Goal: Find specific page/section: Find specific page/section

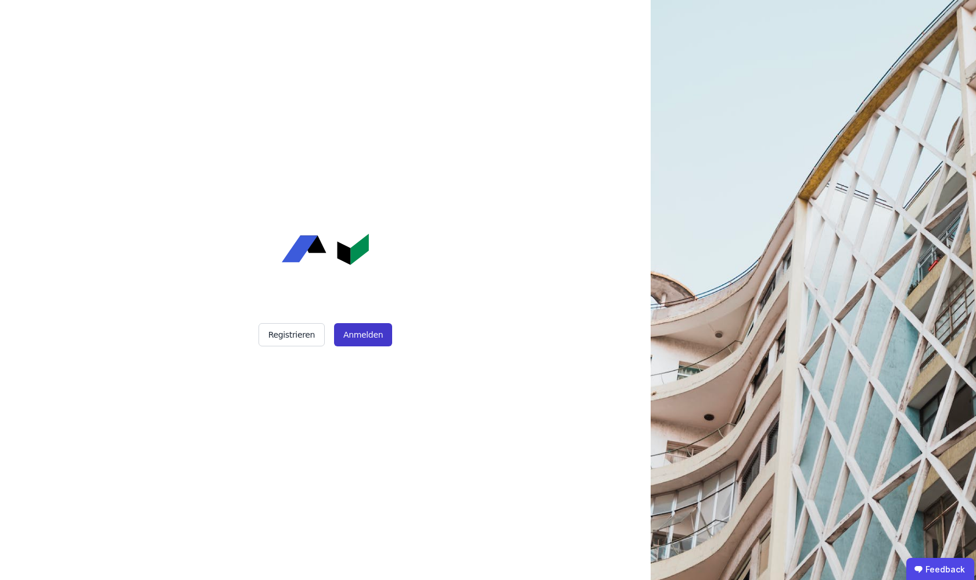
click at [371, 329] on button "Anmelden" at bounding box center [363, 334] width 58 height 23
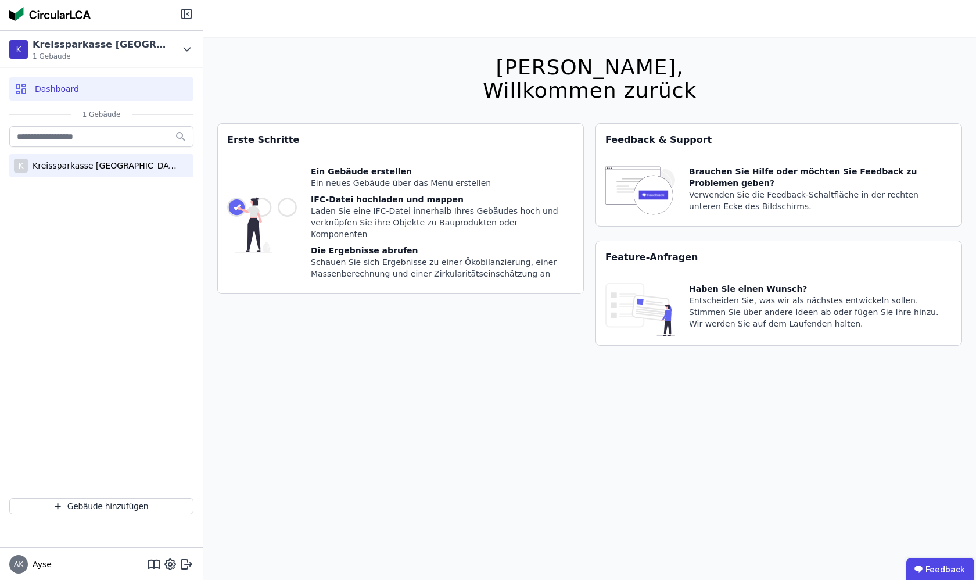
click at [48, 170] on div "Kreissparkasse [GEOGRAPHIC_DATA]-[GEOGRAPHIC_DATA]" at bounding box center [103, 166] width 151 height 12
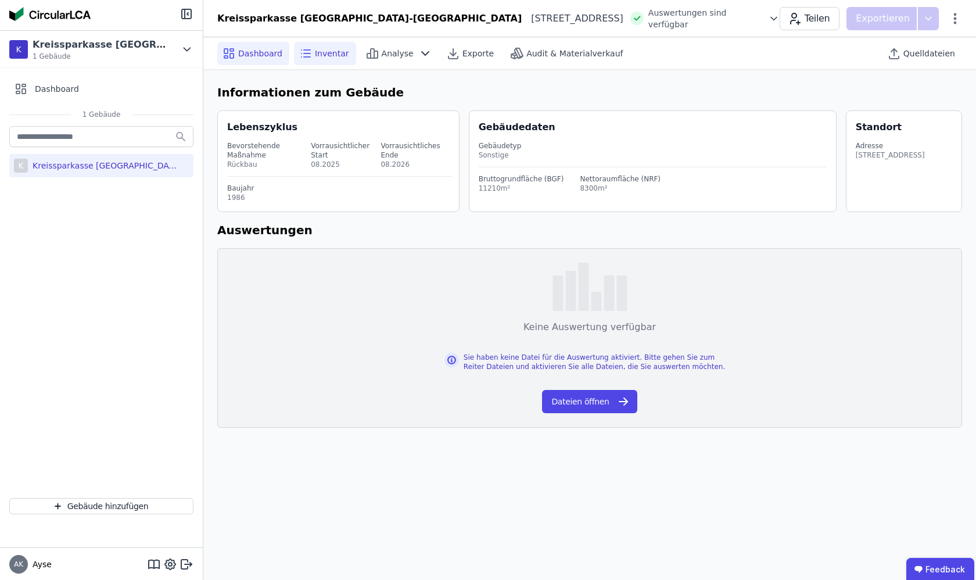
click at [325, 61] on div "Inventar" at bounding box center [325, 53] width 62 height 23
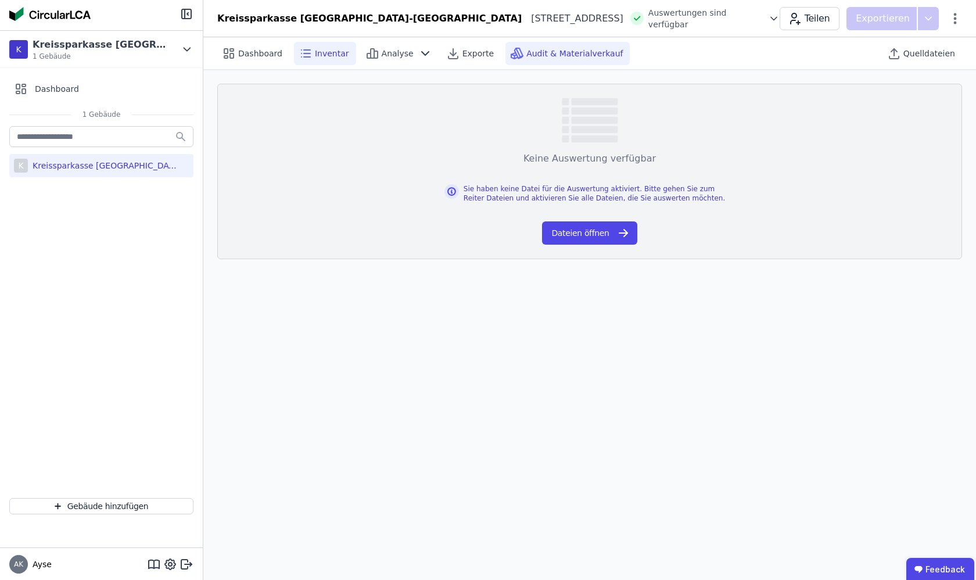
click at [581, 55] on span "Audit & Materialverkauf" at bounding box center [575, 54] width 96 height 12
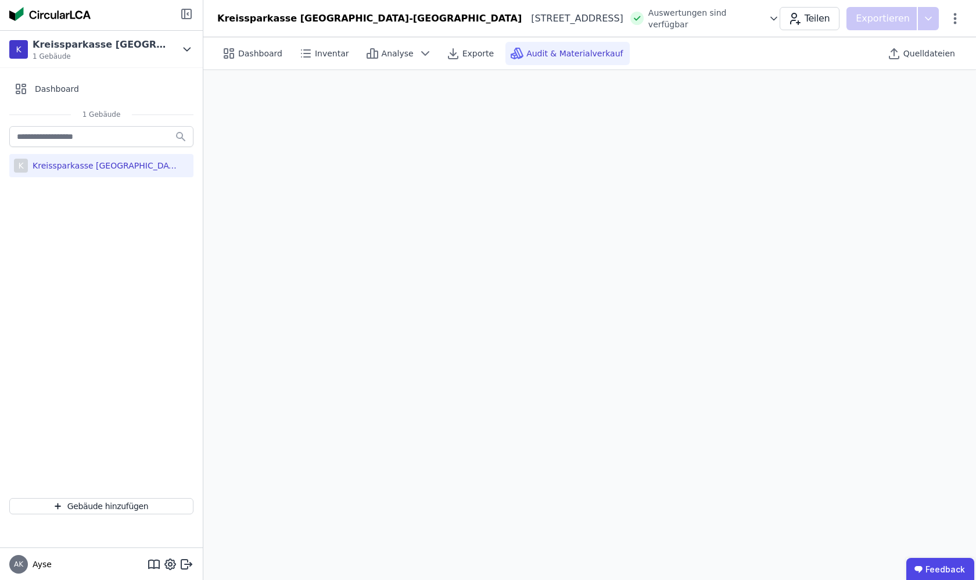
click at [188, 19] on icon at bounding box center [186, 13] width 9 height 9
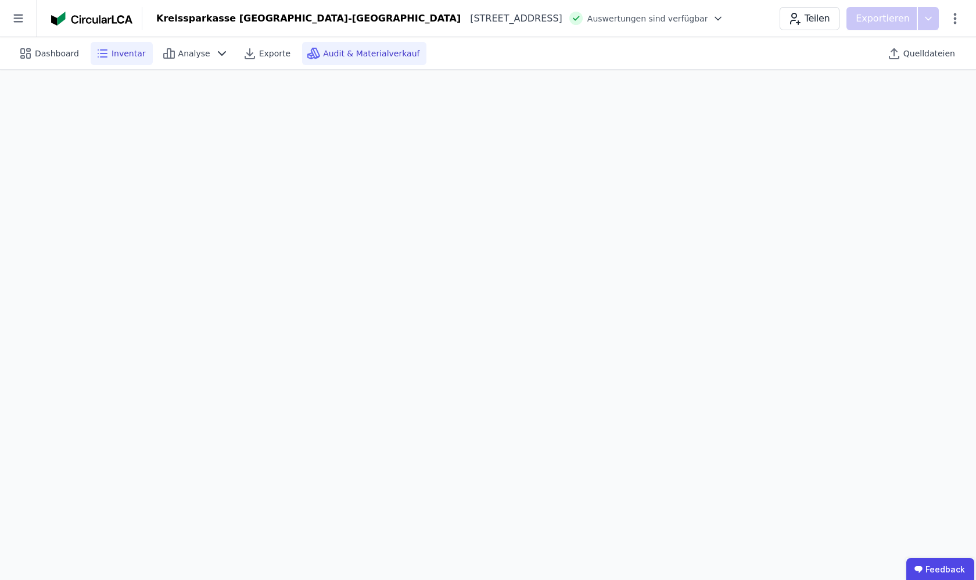
click at [120, 56] on span "Inventar" at bounding box center [129, 54] width 34 height 12
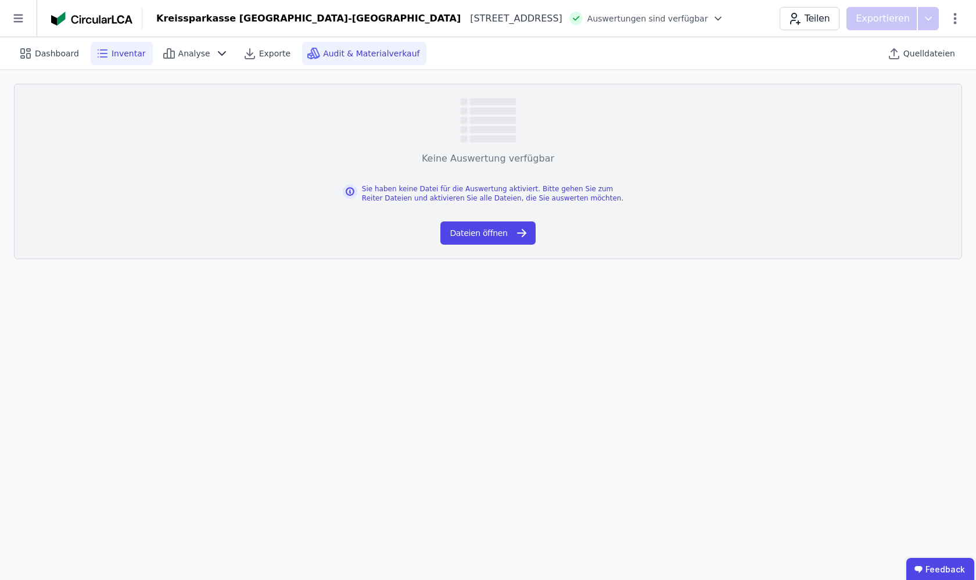
click at [346, 57] on span "Audit & Materialverkauf" at bounding box center [371, 54] width 96 height 12
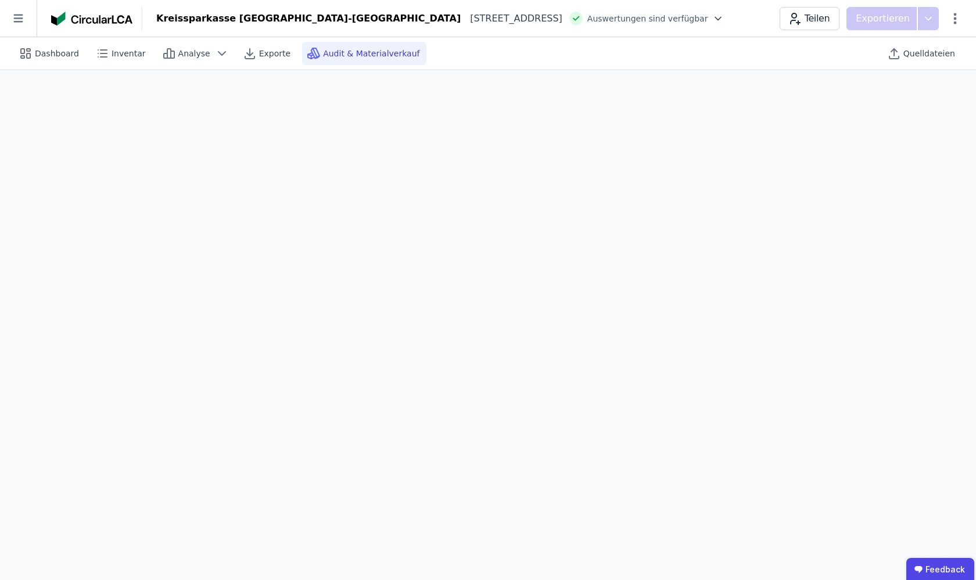
scroll to position [33, 0]
click at [718, 59] on div "Dashboard Inventar Analyse Exporte Audit & Materialverkauf Quelldateien" at bounding box center [488, 53] width 949 height 32
click at [662, 53] on div "Dashboard Inventar Analyse Exporte Audit & Materialverkauf Quelldateien" at bounding box center [488, 53] width 949 height 32
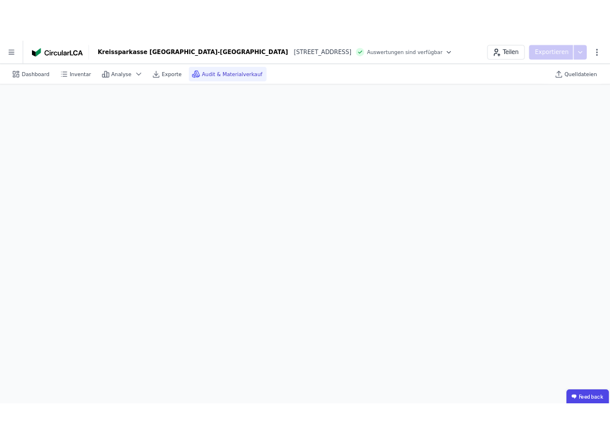
scroll to position [0, 0]
